Goal: Contribute content

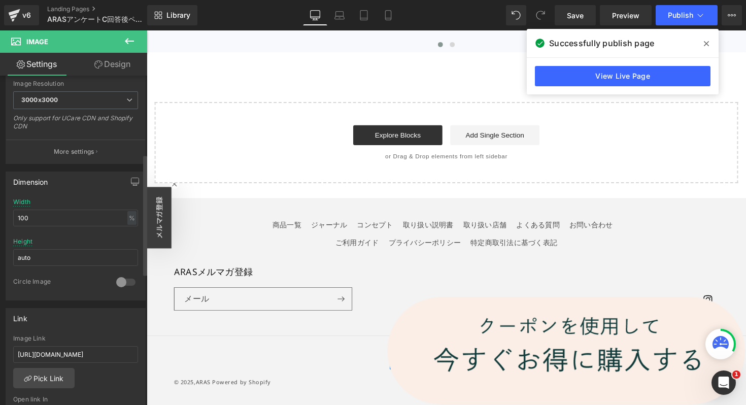
scroll to position [216, 0]
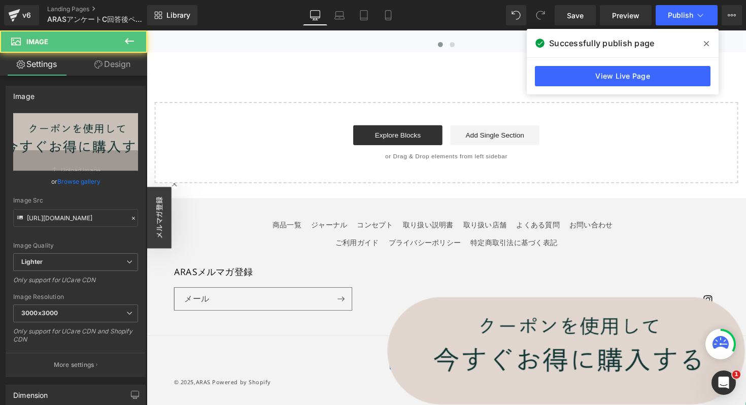
click at [507, 347] on img at bounding box center [576, 358] width 369 height 111
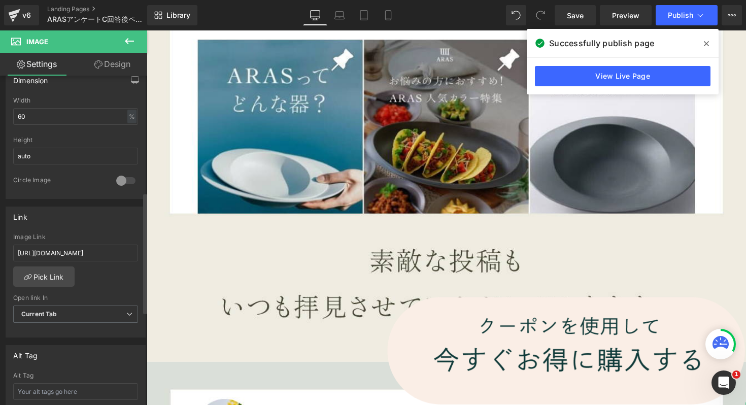
scroll to position [320, 0]
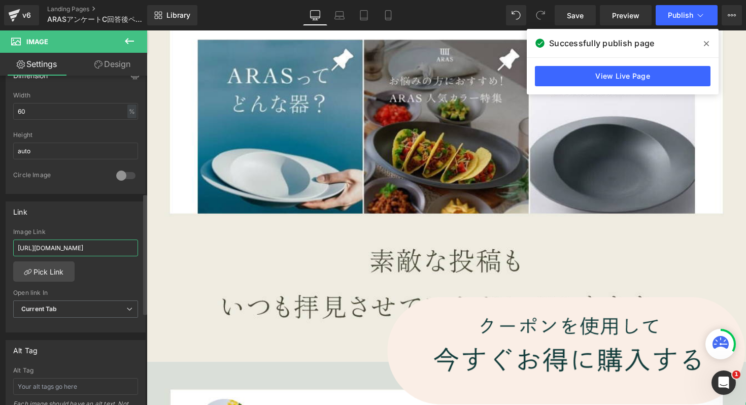
click at [116, 249] on input "[URL][DOMAIN_NAME]" at bounding box center [75, 248] width 125 height 17
click at [119, 272] on div "[URL][DOMAIN_NAME] Image Link [URL][DOMAIN_NAME] Pick Link Current Tab New Tab …" at bounding box center [75, 280] width 139 height 104
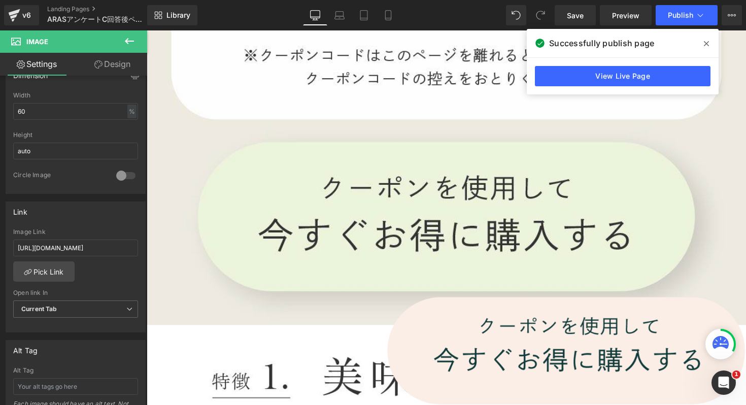
scroll to position [3391, 0]
click at [93, 248] on input "[URL][DOMAIN_NAME]" at bounding box center [75, 248] width 125 height 17
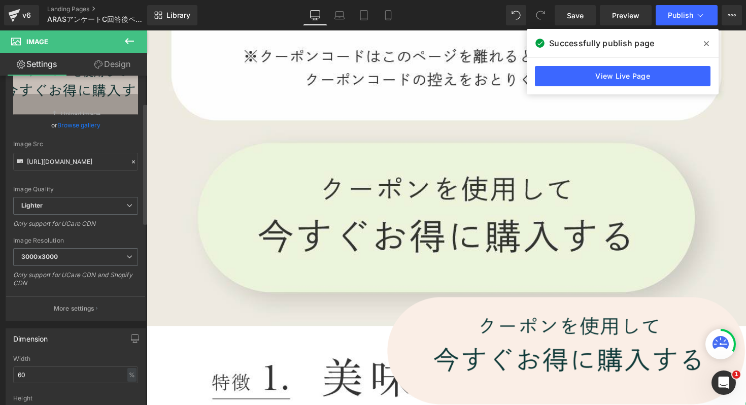
scroll to position [0, 0]
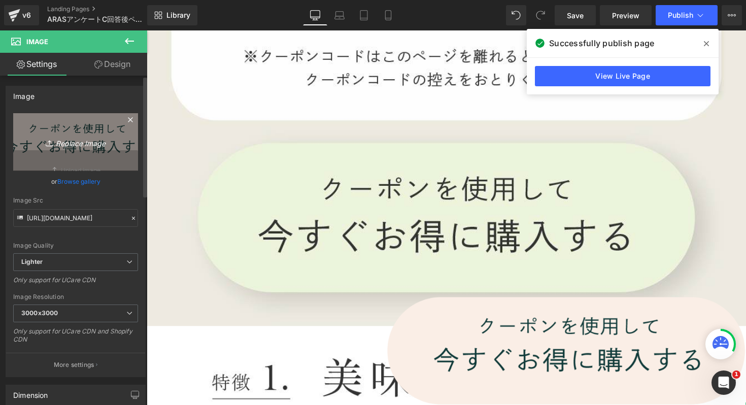
click at [65, 148] on link "Replace Image" at bounding box center [75, 142] width 125 height 58
type input "C:\fakepath\LP_04_0828-02.png"
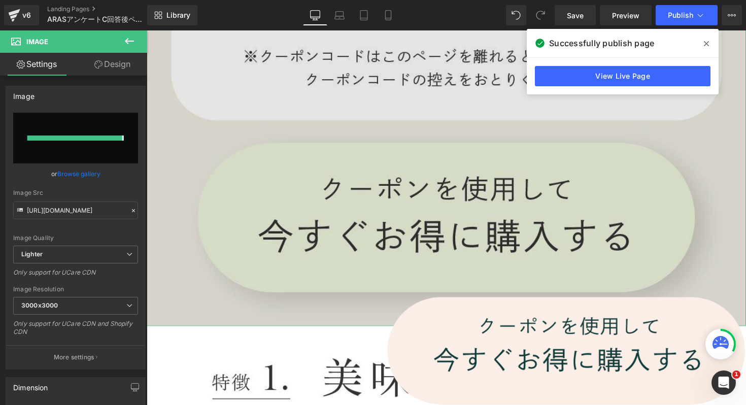
type input "[URL][DOMAIN_NAME]"
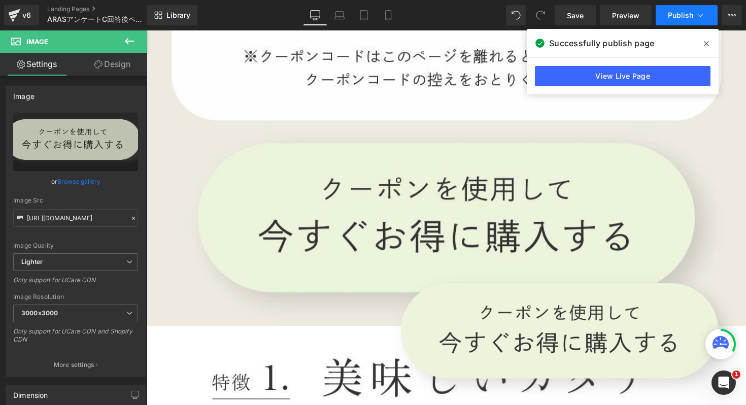
click at [685, 13] on span "Publish" at bounding box center [680, 15] width 25 height 8
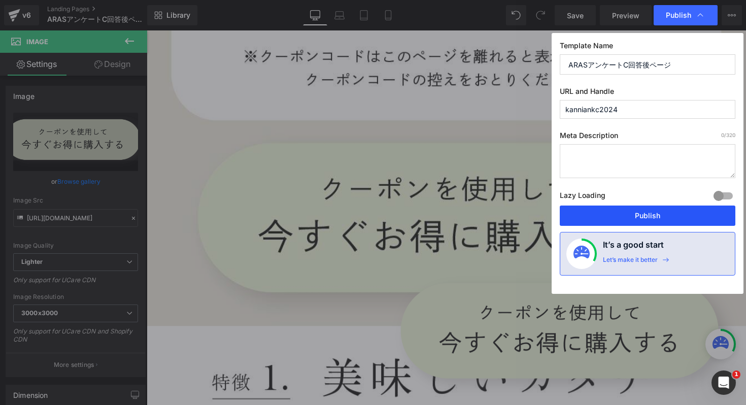
click at [664, 211] on button "Publish" at bounding box center [648, 216] width 176 height 20
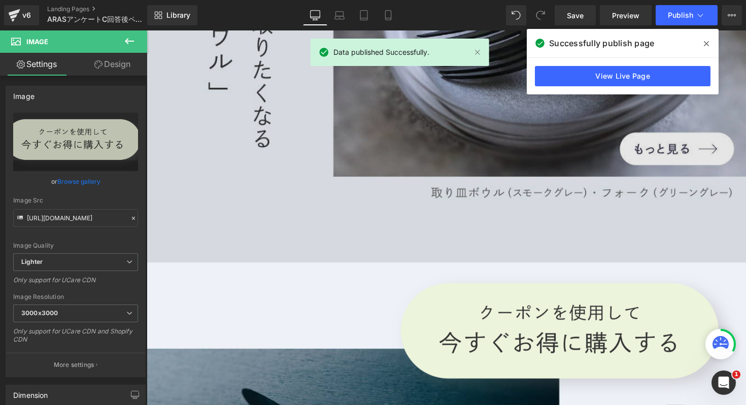
scroll to position [2286, 0]
